Goal: Task Accomplishment & Management: Use online tool/utility

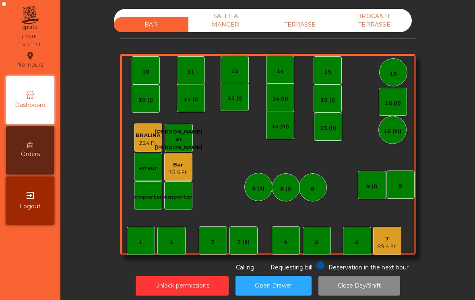
click at [296, 12] on div "BAR SALLE A MANGER TERRASSE BROCANTE TERRASSE" at bounding box center [263, 20] width 298 height 23
click at [308, 25] on div "TERRASSE" at bounding box center [300, 24] width 74 height 15
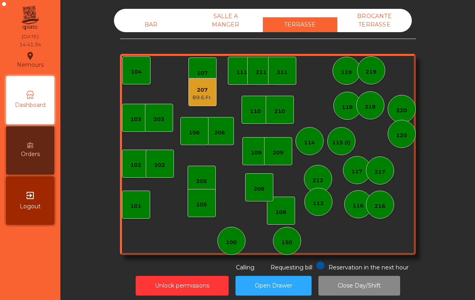
click at [198, 98] on div "89.6 Fr." at bounding box center [202, 98] width 20 height 8
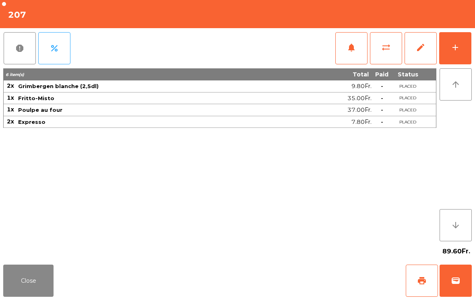
click at [471, 273] on button "wallet" at bounding box center [456, 281] width 32 height 32
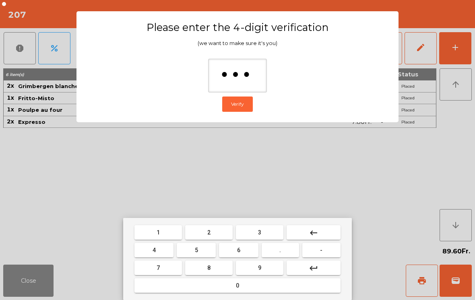
type input "****"
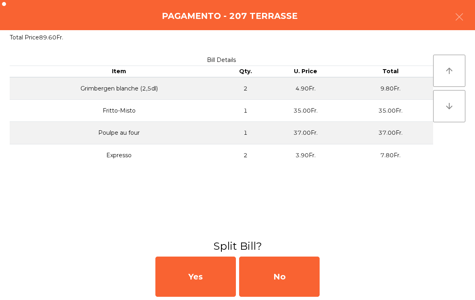
click at [310, 284] on div "No" at bounding box center [279, 277] width 81 height 40
click at [299, 279] on div "No" at bounding box center [279, 277] width 81 height 40
click at [303, 283] on div "No" at bounding box center [279, 277] width 81 height 40
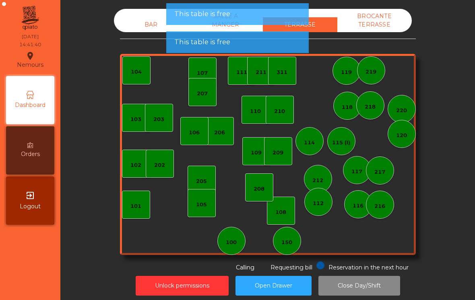
click at [218, 134] on div "206" at bounding box center [219, 133] width 11 height 8
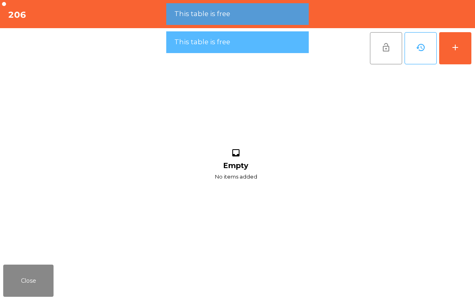
click at [24, 277] on button "Close" at bounding box center [28, 281] width 50 height 32
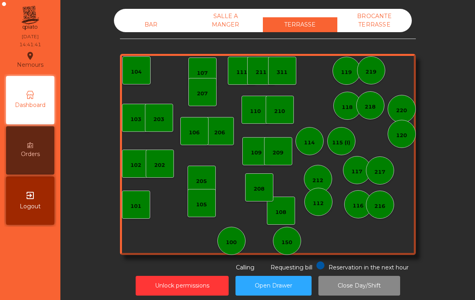
click at [258, 186] on div "208" at bounding box center [259, 189] width 11 height 8
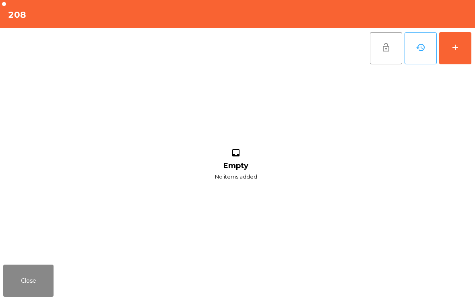
click at [460, 62] on button "add" at bounding box center [455, 48] width 32 height 32
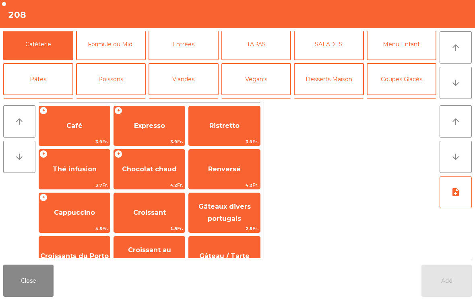
scroll to position [4, 0]
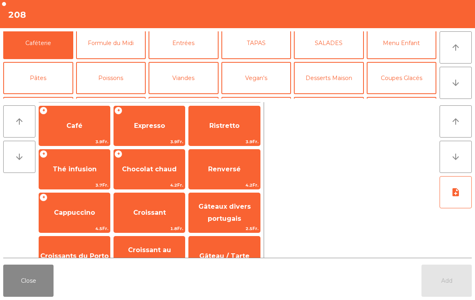
click at [409, 75] on button "Coupes Glacés" at bounding box center [402, 78] width 70 height 32
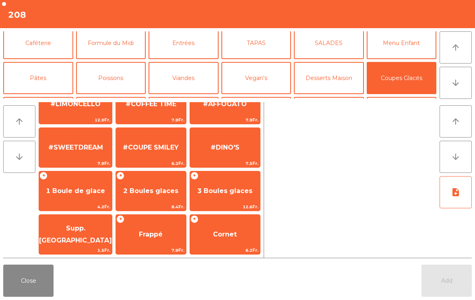
scroll to position [152, 0]
click at [161, 235] on span "Frappé" at bounding box center [151, 235] width 70 height 22
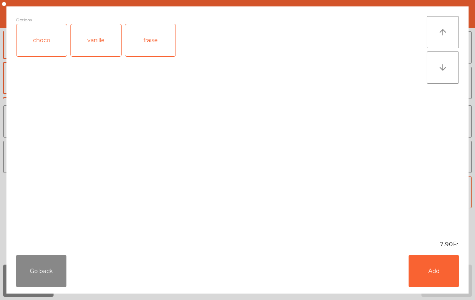
click at [438, 270] on button "Add" at bounding box center [434, 271] width 50 height 32
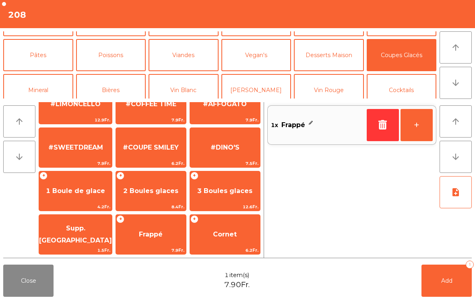
scroll to position [29, 0]
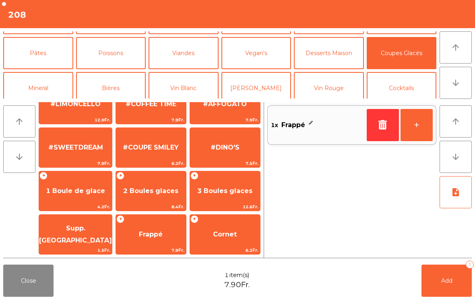
click at [46, 83] on button "Mineral" at bounding box center [38, 88] width 70 height 32
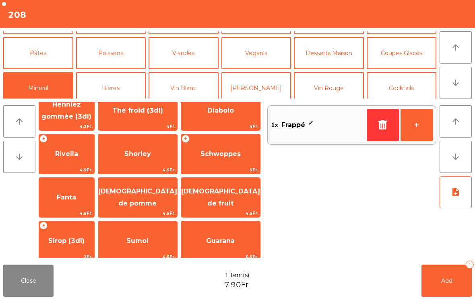
scroll to position [142, 0]
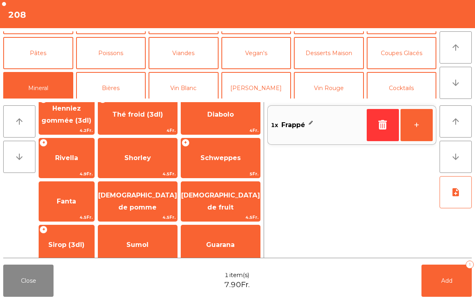
click at [231, 163] on span "Schweppes" at bounding box center [220, 158] width 79 height 22
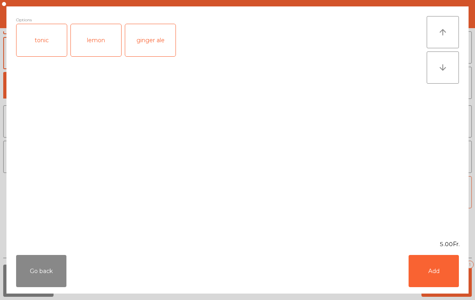
click at [462, 293] on div "Go back Add" at bounding box center [237, 271] width 462 height 45
click at [434, 272] on button "Add" at bounding box center [434, 271] width 50 height 32
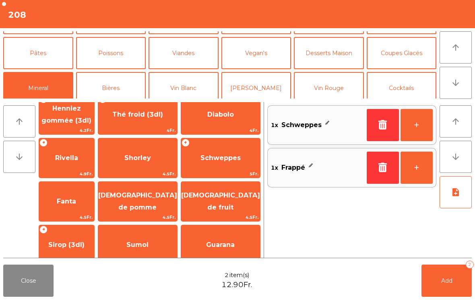
click at [448, 279] on span "Add" at bounding box center [446, 280] width 11 height 7
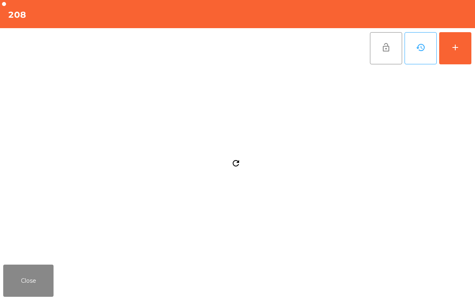
click at [24, 273] on button "Close" at bounding box center [28, 281] width 50 height 32
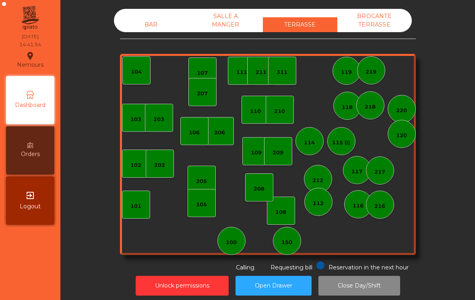
click at [126, 118] on div "103" at bounding box center [136, 118] width 28 height 28
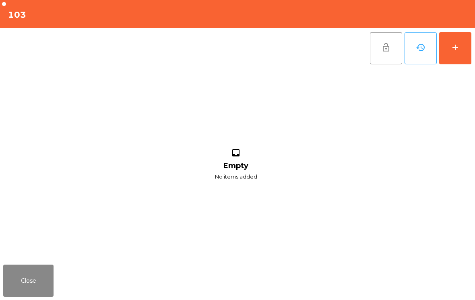
click at [456, 46] on div "add" at bounding box center [455, 48] width 10 height 10
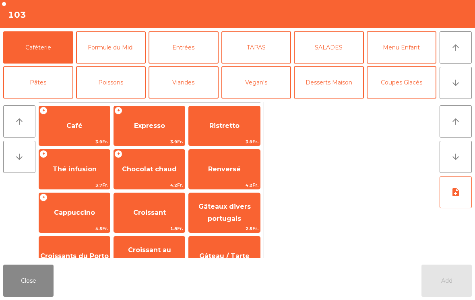
click at [156, 116] on span "Expresso" at bounding box center [149, 126] width 71 height 22
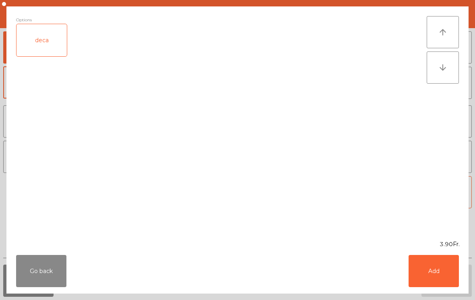
click at [448, 281] on button "Add" at bounding box center [434, 271] width 50 height 32
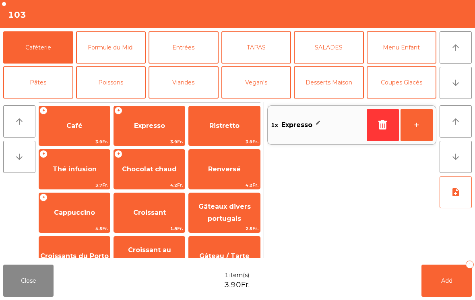
click at [449, 275] on button "Add 1" at bounding box center [446, 281] width 50 height 32
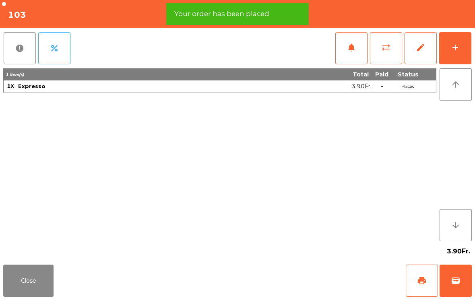
click at [31, 293] on button "Close" at bounding box center [28, 281] width 50 height 32
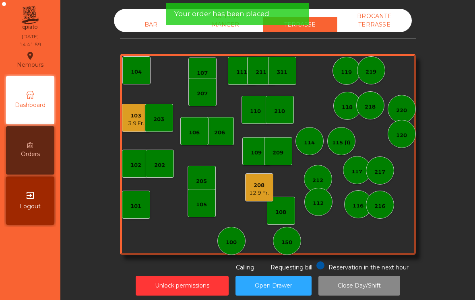
click at [370, 198] on div "216" at bounding box center [380, 205] width 28 height 28
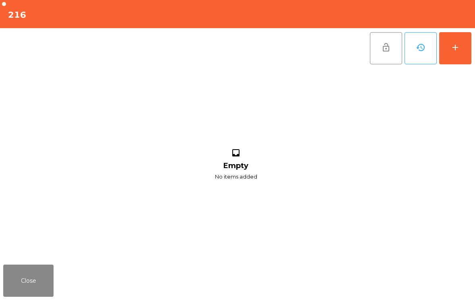
click at [465, 51] on button "add" at bounding box center [455, 48] width 32 height 32
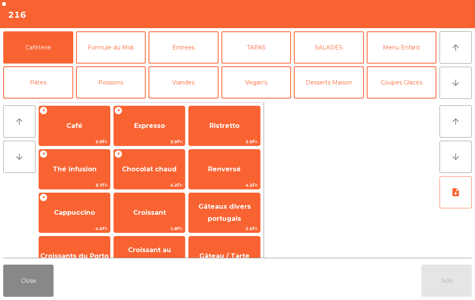
click at [83, 172] on span "Thé infusion" at bounding box center [75, 169] width 44 height 8
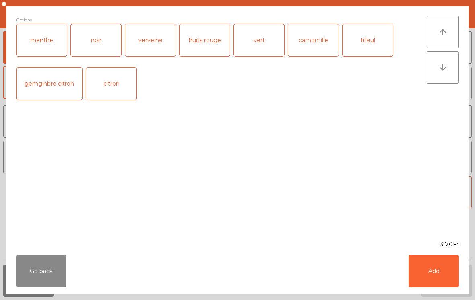
click at [436, 274] on button "Add" at bounding box center [434, 271] width 50 height 32
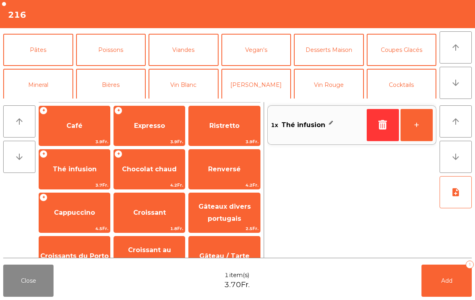
scroll to position [39, 0]
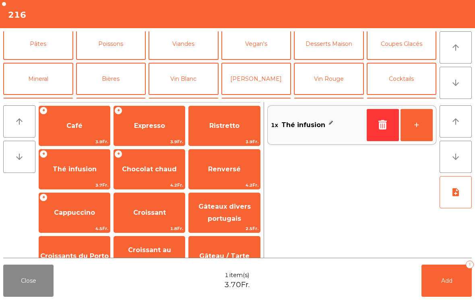
click at [108, 82] on button "Bières" at bounding box center [111, 79] width 70 height 32
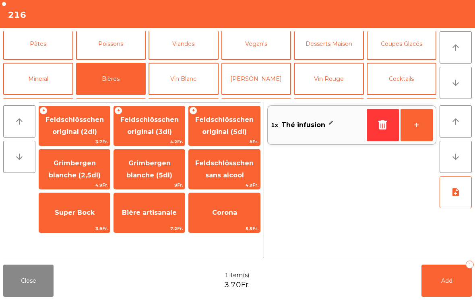
click at [78, 179] on span "Grimbergen blanche (2,5dl)" at bounding box center [75, 169] width 52 height 20
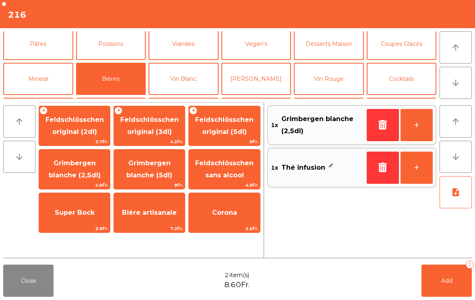
click at [455, 282] on button "Add 2" at bounding box center [446, 281] width 50 height 32
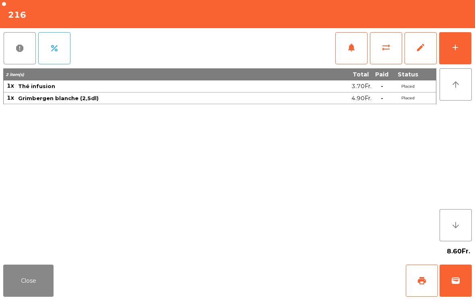
click at [43, 297] on button "Close" at bounding box center [28, 281] width 50 height 32
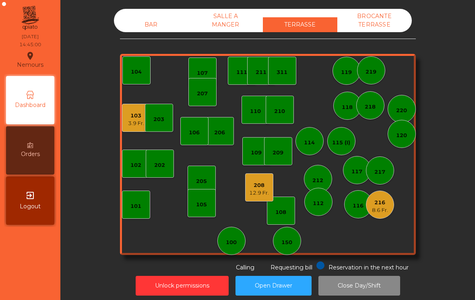
click at [384, 209] on div "8.6 Fr." at bounding box center [380, 211] width 16 height 8
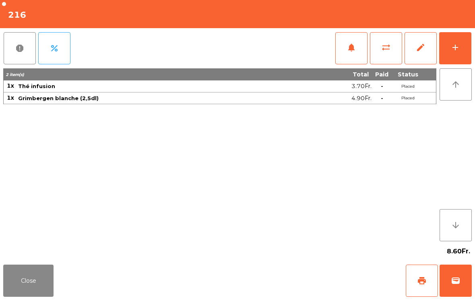
click at [424, 281] on span "print" at bounding box center [422, 281] width 10 height 10
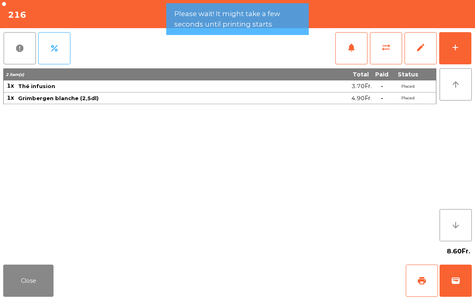
click at [47, 283] on button "Close" at bounding box center [28, 281] width 50 height 32
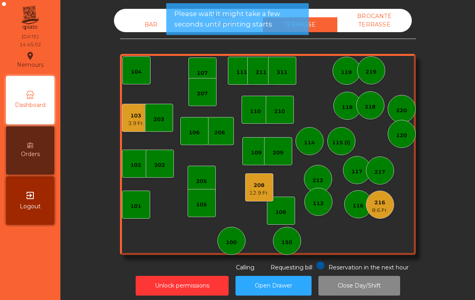
click at [134, 122] on div "3.9 Fr." at bounding box center [136, 124] width 16 height 8
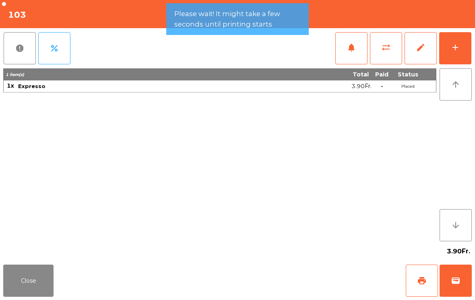
click at [466, 277] on button "wallet" at bounding box center [456, 281] width 32 height 32
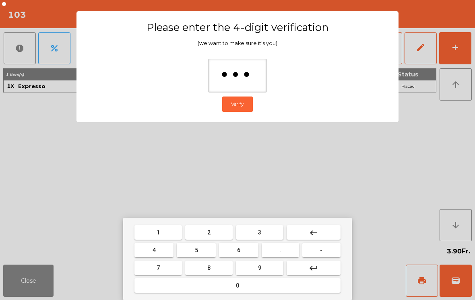
type input "****"
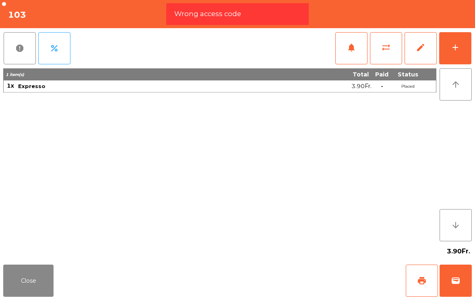
click at [458, 281] on span "wallet" at bounding box center [456, 281] width 10 height 10
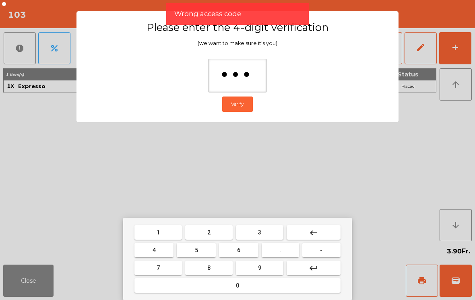
type input "****"
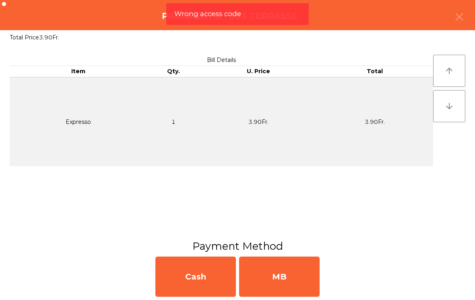
click at [317, 279] on div "MB" at bounding box center [279, 277] width 81 height 40
click at [300, 277] on div "No" at bounding box center [279, 277] width 81 height 40
click at [302, 280] on div "No" at bounding box center [279, 277] width 81 height 40
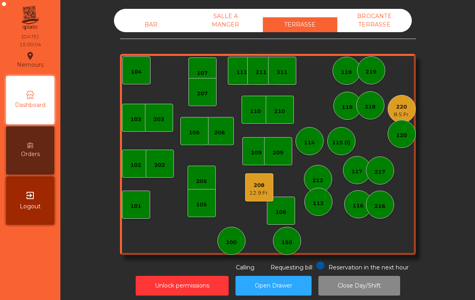
click at [194, 282] on button "Unlock permissions" at bounding box center [182, 286] width 93 height 20
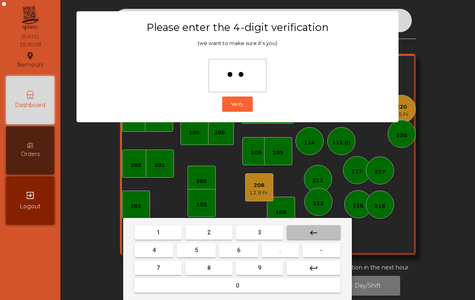
type input "*"
type input "***"
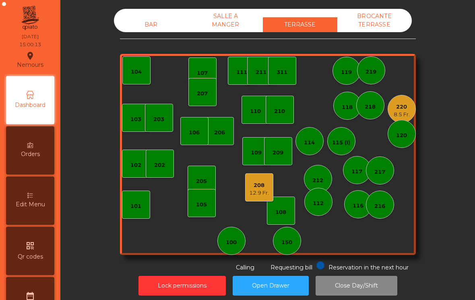
click at [405, 116] on div "8.5 Fr." at bounding box center [402, 115] width 16 height 8
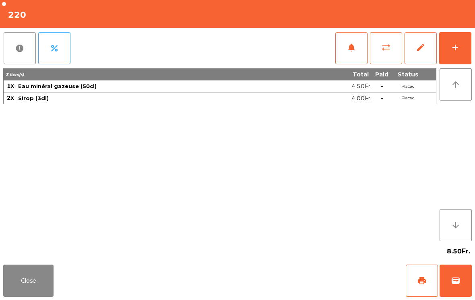
click at [421, 55] on button "edit" at bounding box center [421, 48] width 32 height 32
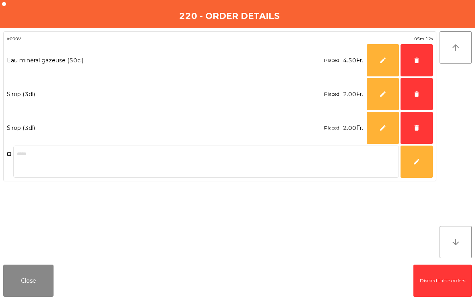
click at [420, 68] on button "delete" at bounding box center [417, 60] width 32 height 32
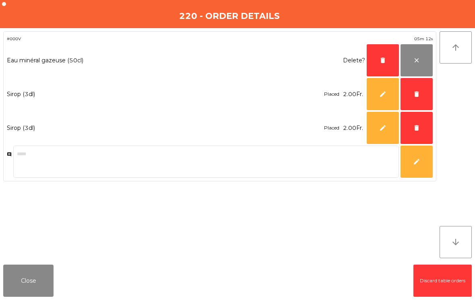
click at [382, 66] on button "delete" at bounding box center [383, 60] width 32 height 32
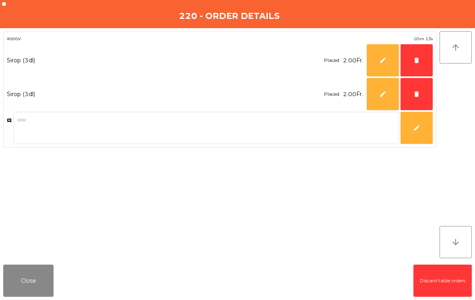
click at [424, 64] on button "delete" at bounding box center [417, 60] width 32 height 32
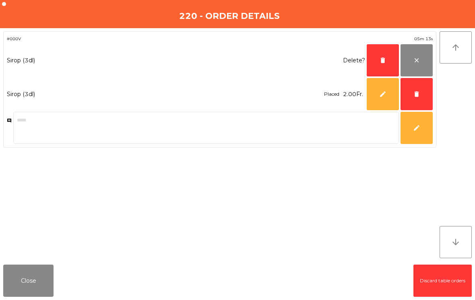
click at [386, 66] on button "delete" at bounding box center [383, 60] width 32 height 32
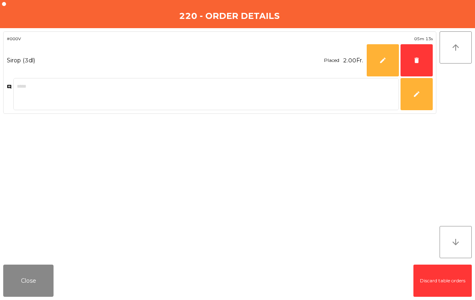
click at [429, 63] on button "delete" at bounding box center [417, 60] width 32 height 32
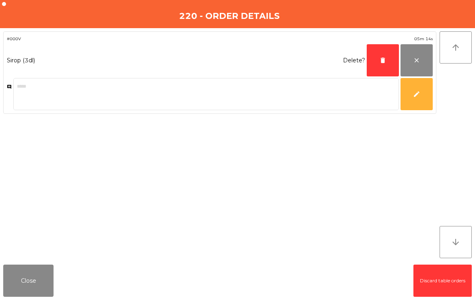
click at [384, 65] on button "delete" at bounding box center [383, 60] width 32 height 32
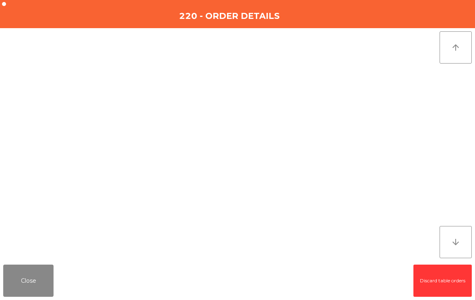
click at [30, 285] on button "Close" at bounding box center [28, 281] width 50 height 32
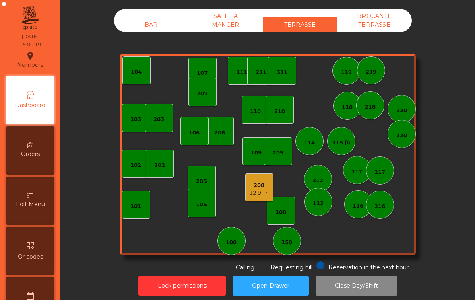
click at [167, 287] on button "Lock permissions" at bounding box center [181, 286] width 87 height 20
